Goal: Task Accomplishment & Management: Complete application form

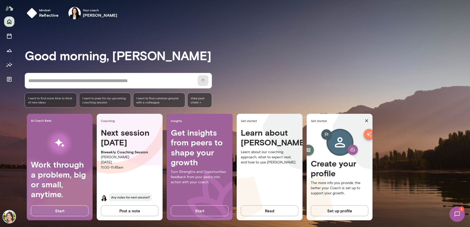
scroll to position [5, 0]
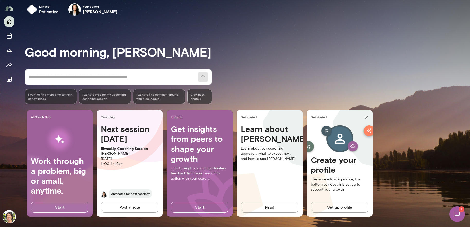
click at [122, 142] on h4 "Next session [DATE]" at bounding box center [130, 134] width 58 height 20
click at [134, 193] on span "Any notes for next session?" at bounding box center [130, 193] width 43 height 8
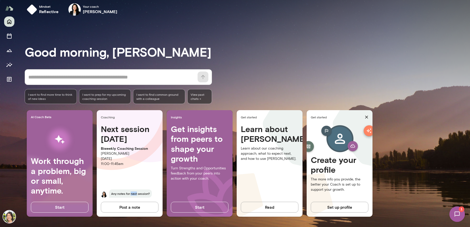
drag, startPoint x: 103, startPoint y: 194, endPoint x: 104, endPoint y: 190, distance: 4.2
click at [103, 194] on img at bounding box center [104, 194] width 6 height 6
click at [120, 141] on h4 "Next session [DATE]" at bounding box center [130, 134] width 58 height 20
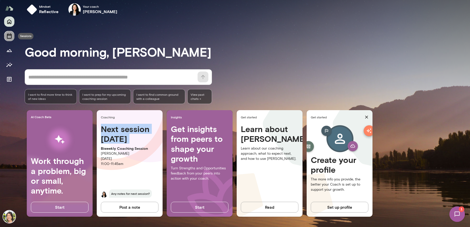
click at [10, 34] on icon "Sessions" at bounding box center [9, 36] width 6 height 6
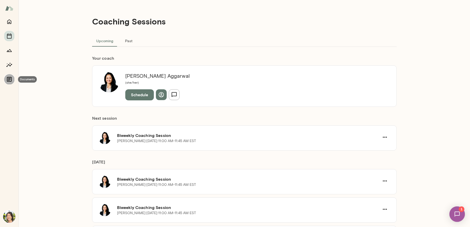
click at [11, 83] on button "Documents" at bounding box center [9, 79] width 10 height 10
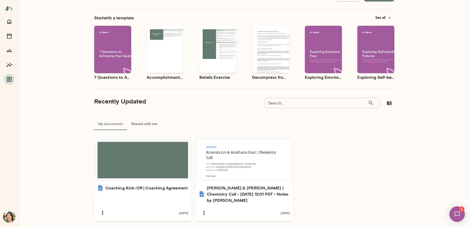
scroll to position [44, 0]
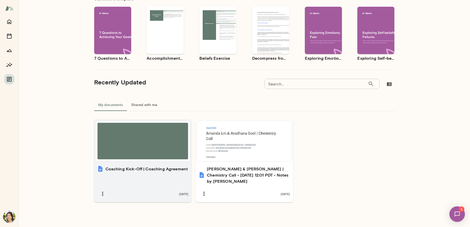
click at [150, 134] on div at bounding box center [142, 141] width 91 height 37
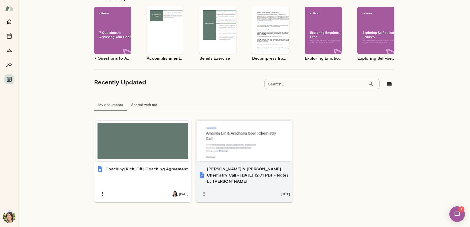
click at [251, 156] on div at bounding box center [244, 141] width 91 height 37
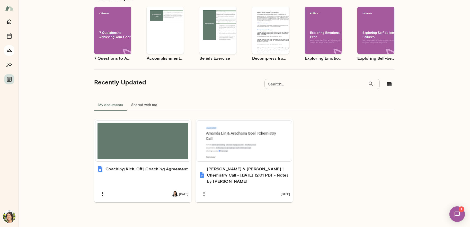
click at [10, 51] on icon "Growth Plan" at bounding box center [9, 50] width 6 height 6
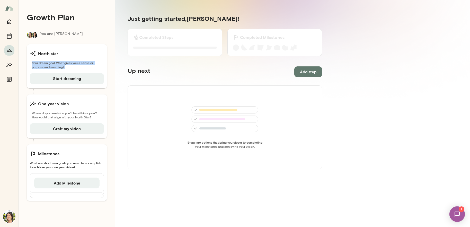
drag, startPoint x: 59, startPoint y: 54, endPoint x: 106, endPoint y: 70, distance: 49.8
click at [106, 70] on div "North star Your dream goal. What gives you a sense or purpose and meaning? Star…" at bounding box center [67, 66] width 80 height 44
click at [62, 66] on span "Your dream goal. What gives you a sense or purpose and meaning?" at bounding box center [67, 65] width 74 height 8
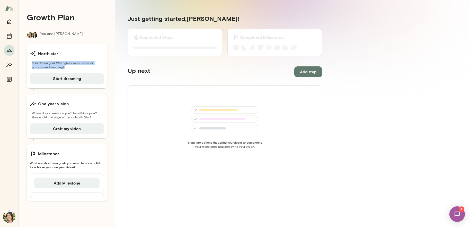
click at [113, 67] on div "Growth Plan You and [PERSON_NAME] star Your dream goal. What gives you a sense …" at bounding box center [67, 113] width 97 height 227
click at [113, 130] on div "Growth Plan You and [PERSON_NAME] star Your dream goal. What gives you a sense …" at bounding box center [67, 113] width 97 height 227
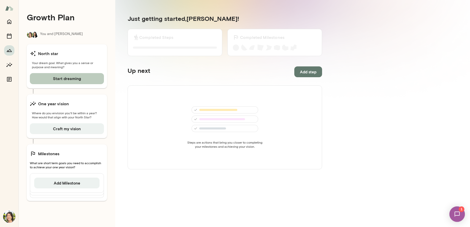
click at [85, 82] on button "Start dreaming" at bounding box center [67, 78] width 74 height 11
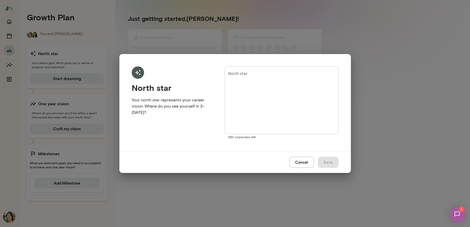
click at [304, 94] on textarea "North star" at bounding box center [281, 100] width 106 height 59
click at [243, 88] on textarea "North star" at bounding box center [281, 100] width 106 height 59
click at [360, 80] on div "North star Your north star represents your career vision. Where do you see your…" at bounding box center [235, 113] width 470 height 227
click at [285, 86] on textarea "North star" at bounding box center [281, 100] width 106 height 59
click at [308, 165] on button "Cancel" at bounding box center [301, 162] width 24 height 11
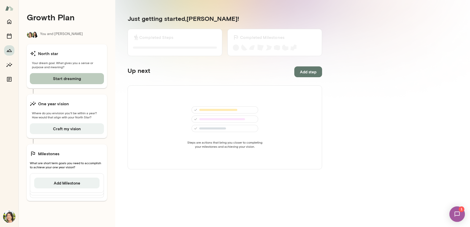
click at [88, 83] on button "Start dreaming" at bounding box center [67, 78] width 74 height 11
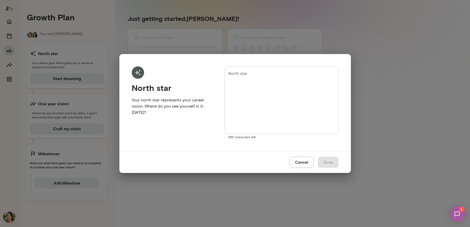
click at [285, 94] on textarea "North star" at bounding box center [281, 100] width 106 height 59
type textarea "*"
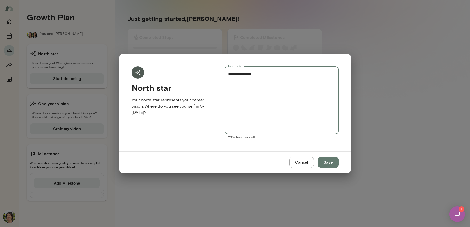
type textarea "**********"
click at [310, 74] on textarea "**********" at bounding box center [281, 100] width 106 height 59
click at [310, 75] on textarea "**********" at bounding box center [281, 100] width 106 height 59
type textarea "**********"
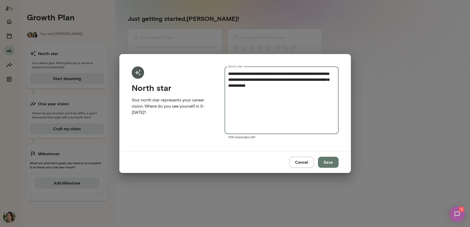
click at [320, 161] on button "Save" at bounding box center [328, 162] width 21 height 11
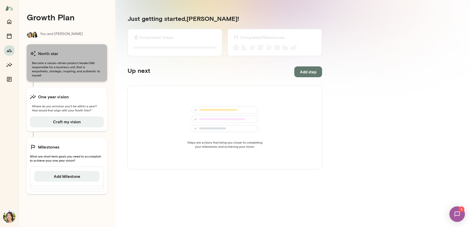
click at [65, 63] on span "Become a values-driven product leader/GM responsible for a business unit, that …" at bounding box center [67, 69] width 74 height 16
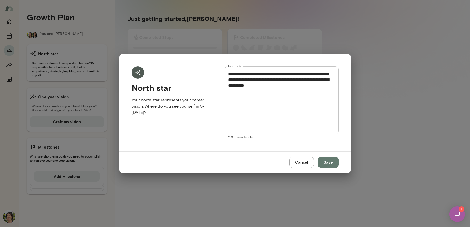
click at [103, 115] on div "**********" at bounding box center [235, 113] width 470 height 227
click at [64, 177] on div "**********" at bounding box center [235, 113] width 470 height 227
click at [306, 161] on button "Cancel" at bounding box center [301, 162] width 24 height 11
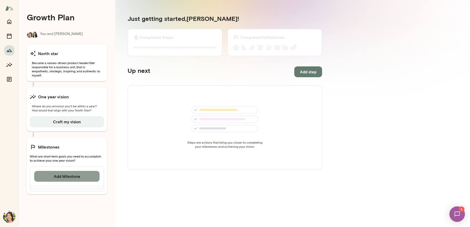
click at [70, 173] on button "Add Milestone" at bounding box center [66, 176] width 65 height 11
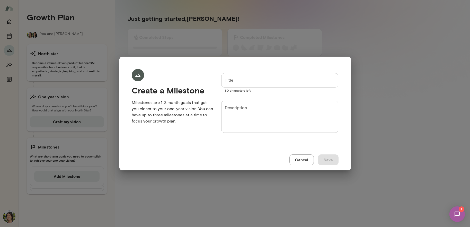
click at [275, 83] on input "Title" at bounding box center [279, 80] width 117 height 14
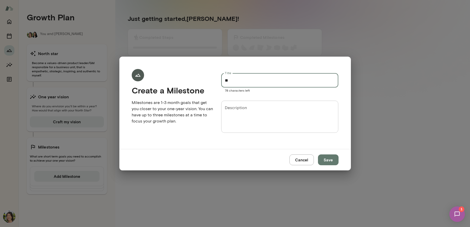
type input "*"
type input "**********"
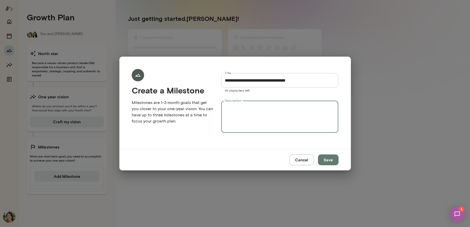
click at [302, 117] on textarea "Description" at bounding box center [280, 117] width 110 height 24
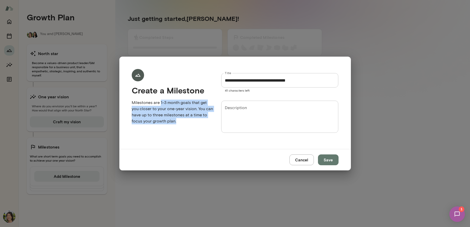
drag, startPoint x: 159, startPoint y: 104, endPoint x: 182, endPoint y: 130, distance: 34.4
click at [182, 130] on div "Create a Milestone Milestones are 1-3 month goals that get you closer to your o…" at bounding box center [167, 99] width 89 height 76
click at [173, 105] on p "Milestones are 1-3 month goals that get you closer to your one-year vision. You…" at bounding box center [172, 112] width 81 height 25
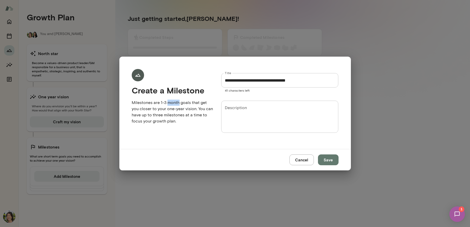
click at [173, 105] on p "Milestones are 1-3 month goals that get you closer to your one-year vision. You…" at bounding box center [172, 112] width 81 height 25
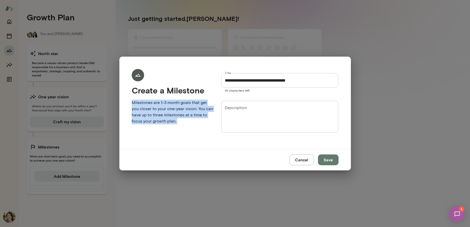
click at [173, 105] on p "Milestones are 1-3 month goals that get you closer to your one-year vision. You…" at bounding box center [172, 112] width 81 height 25
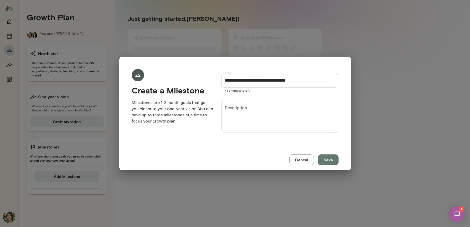
click at [258, 112] on textarea "Description" at bounding box center [280, 117] width 110 height 24
click at [310, 162] on button "Cancel" at bounding box center [301, 159] width 24 height 11
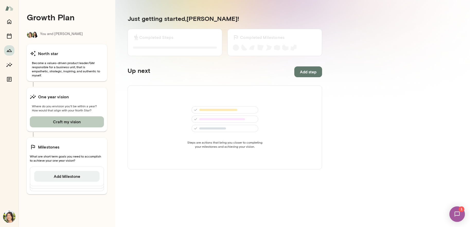
click at [68, 119] on button "Craft my vision" at bounding box center [67, 121] width 74 height 11
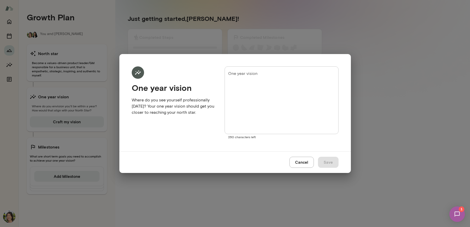
click at [250, 110] on textarea "One year vision" at bounding box center [281, 100] width 106 height 59
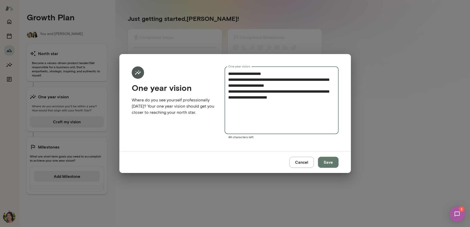
type textarea "**********"
click at [328, 160] on button "Save" at bounding box center [328, 162] width 21 height 11
